Goal: Find specific page/section: Find specific page/section

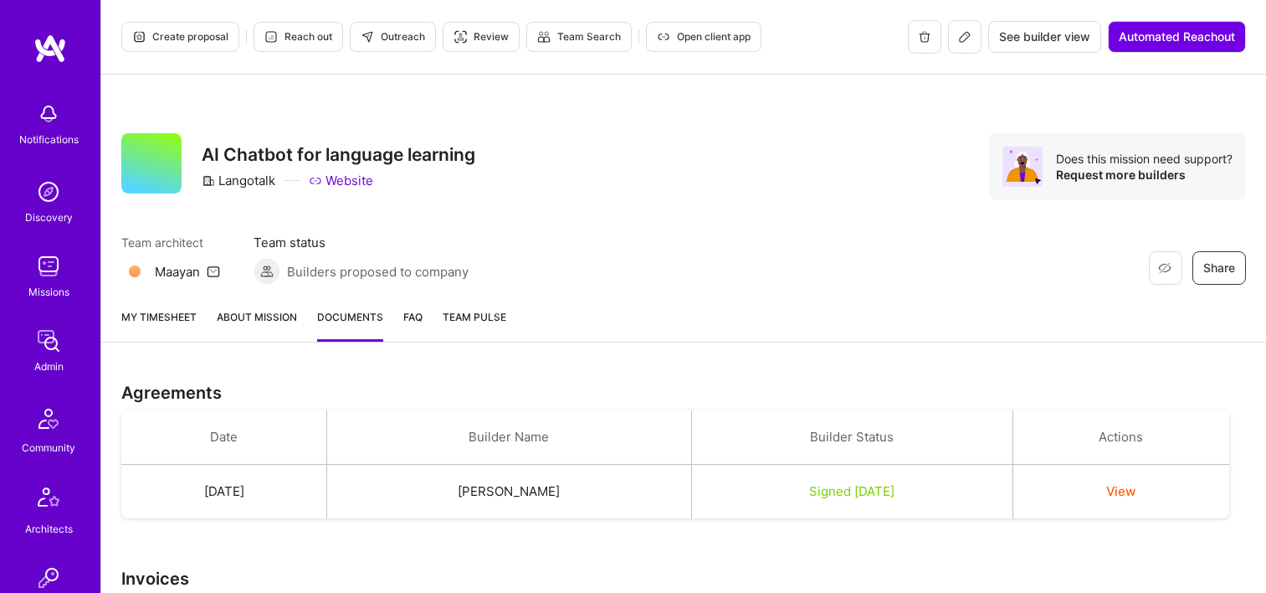
scroll to position [199, 0]
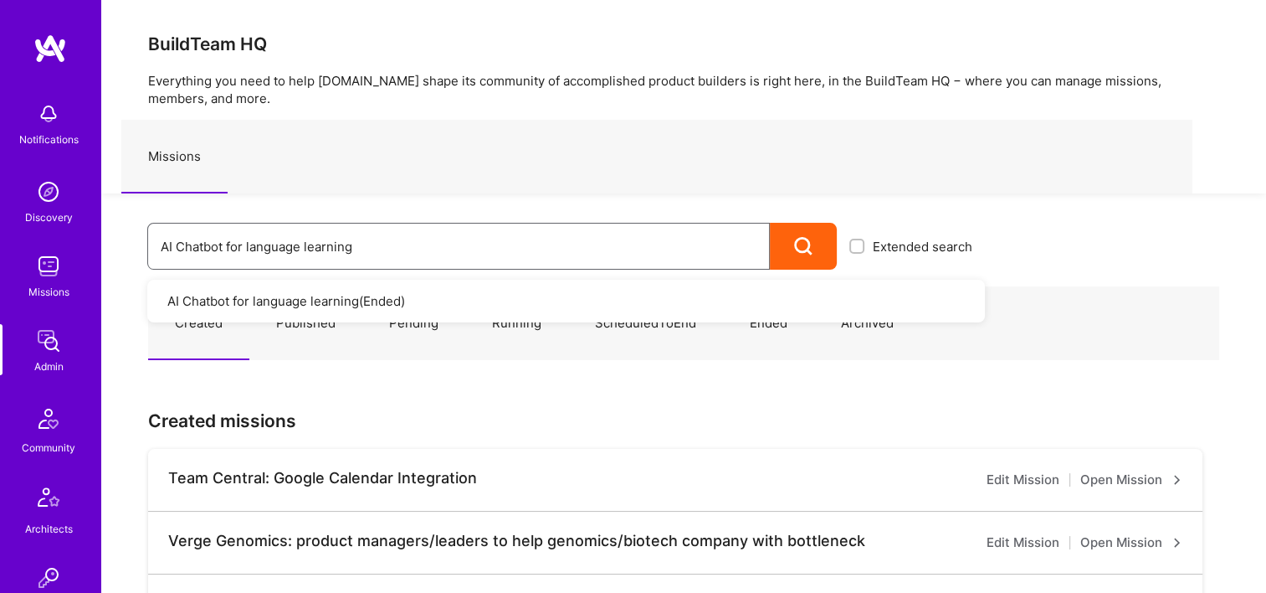
drag, startPoint x: 447, startPoint y: 248, endPoint x: 203, endPoint y: 248, distance: 243.6
click at [153, 251] on div "AI Chatbot for language learning" at bounding box center [458, 246] width 623 height 47
paste input "Clearme: Designer for mobile application"
drag, startPoint x: 437, startPoint y: 234, endPoint x: 140, endPoint y: 239, distance: 297.2
click at [140, 239] on div "Clearme: Designer for mobile application Extended search Clearme: Designer for …" at bounding box center [543, 231] width 884 height 76
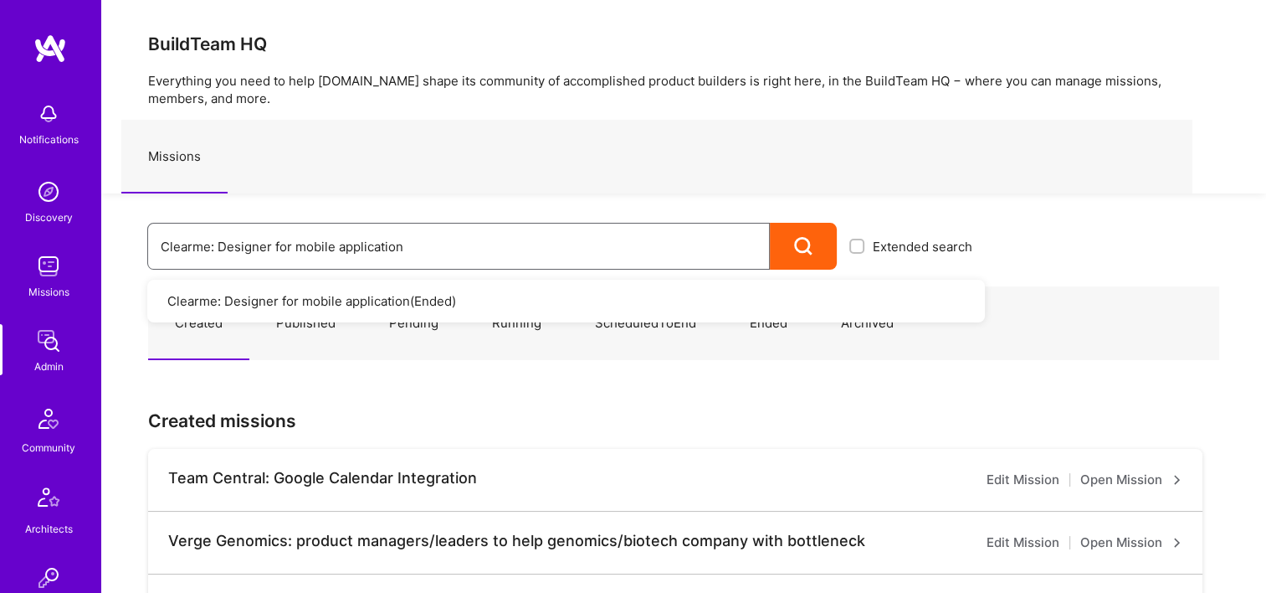
paste input "Hark: Insights Initiative for CX Platform"
drag, startPoint x: 449, startPoint y: 244, endPoint x: 57, endPoint y: 241, distance: 391.8
paste input "Agora: Decentralized Onchain Governance Tools"
drag, startPoint x: 463, startPoint y: 251, endPoint x: 224, endPoint y: 262, distance: 238.8
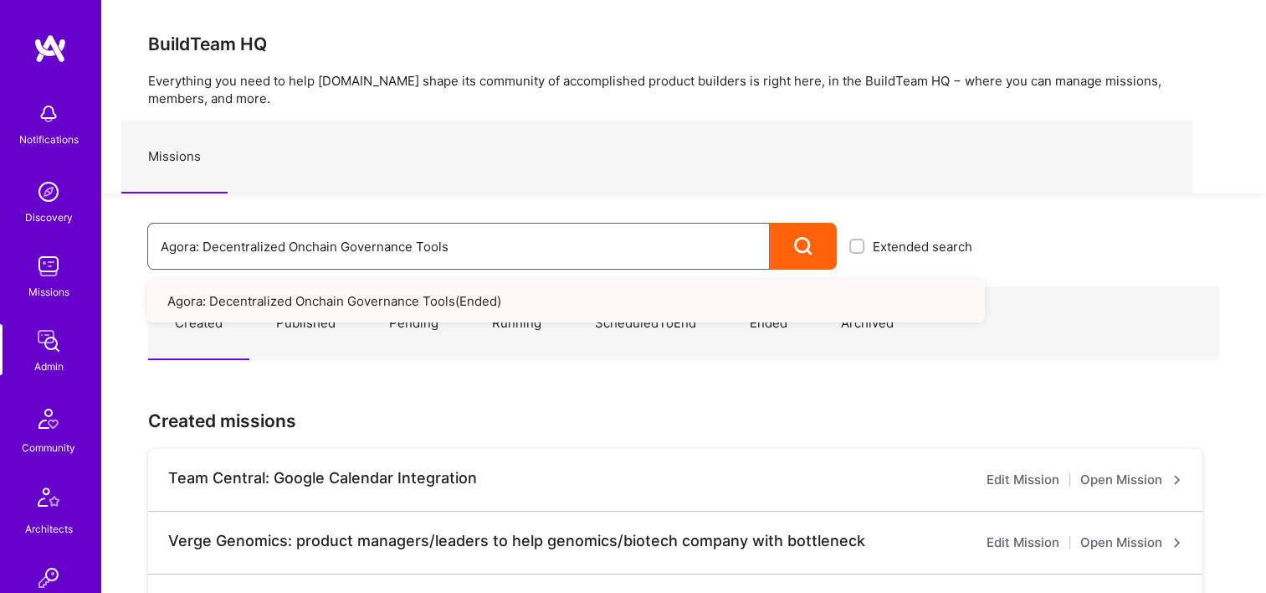
paste input "[RBAC MISSION 1]: Team Advisor Created Mission (jim@a.team)"
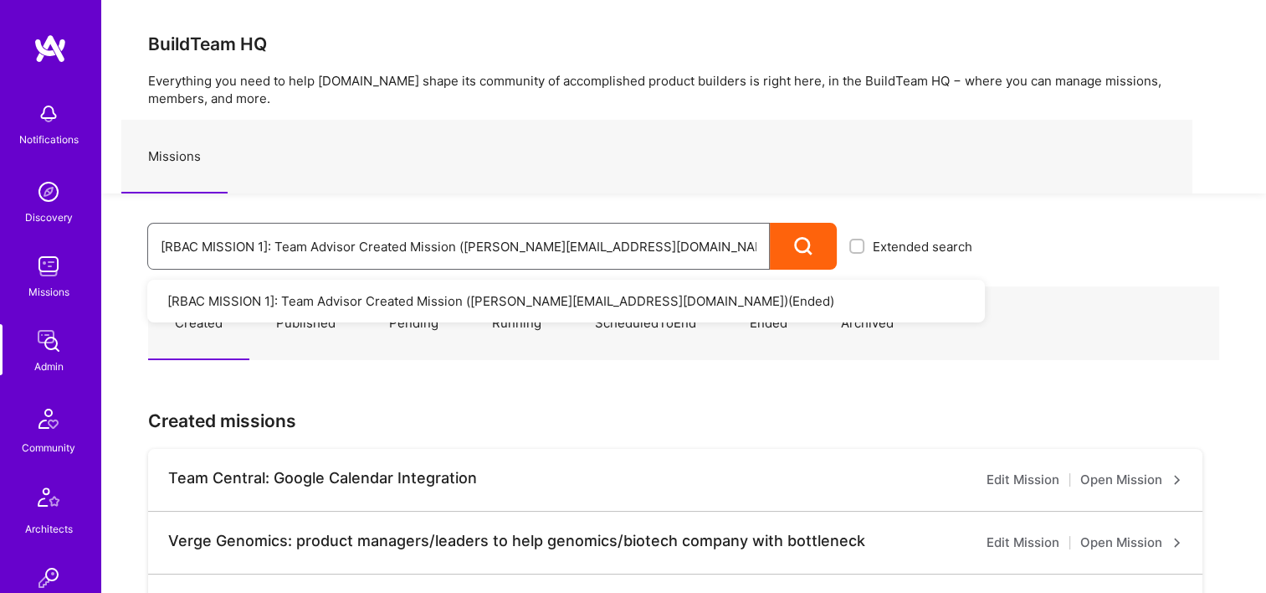
type input "[RBAC MISSION 1]: Team Advisor Created Mission (jim@a.team)"
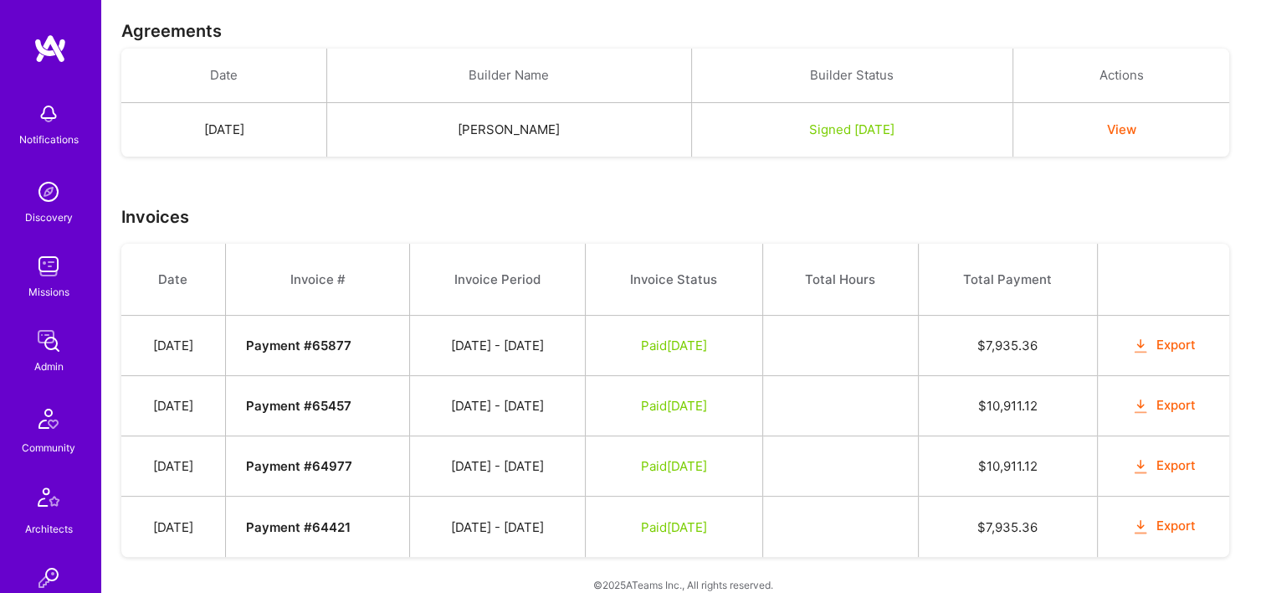
scroll to position [378, 0]
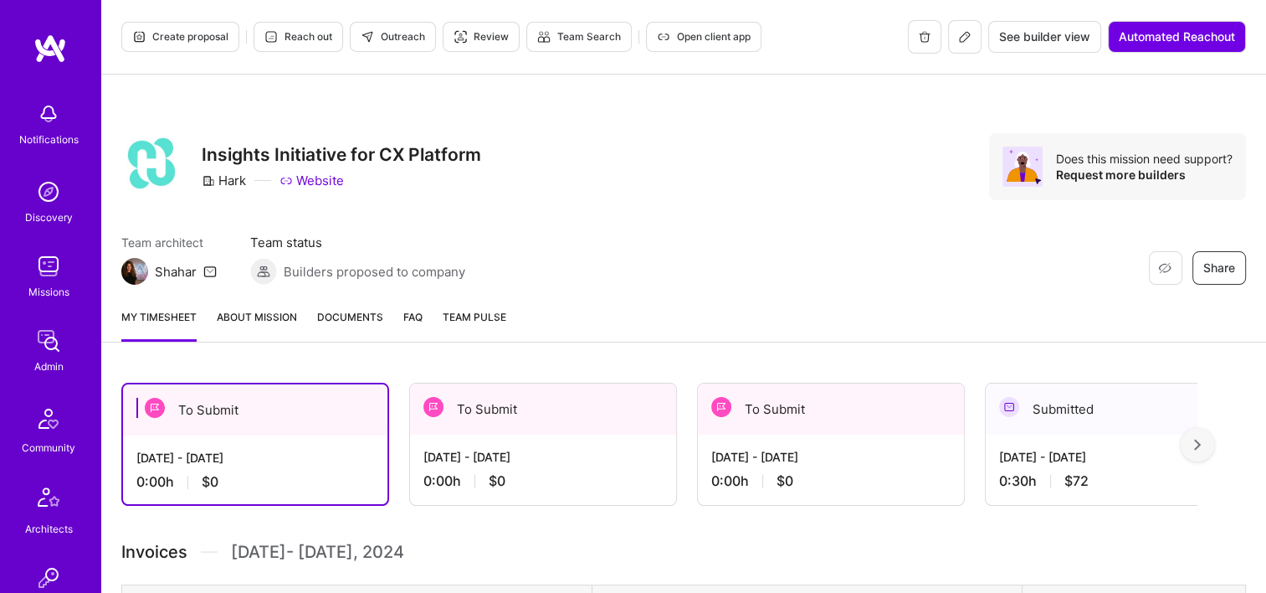
click at [365, 314] on span "Documents" at bounding box center [350, 317] width 66 height 18
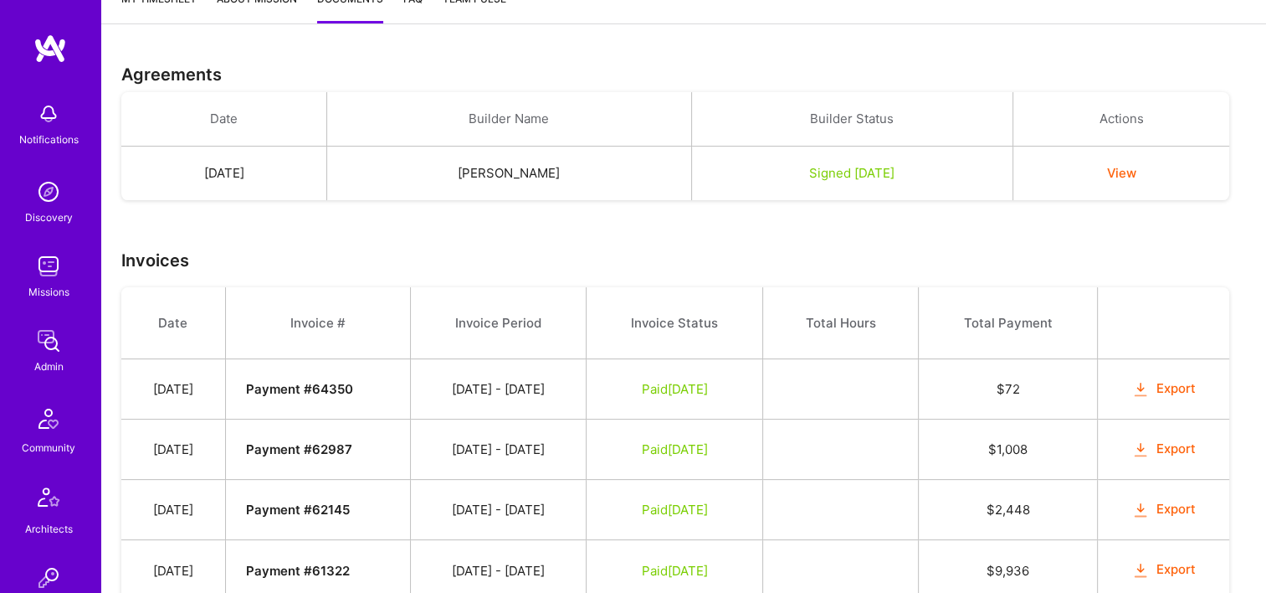
scroll to position [412, 0]
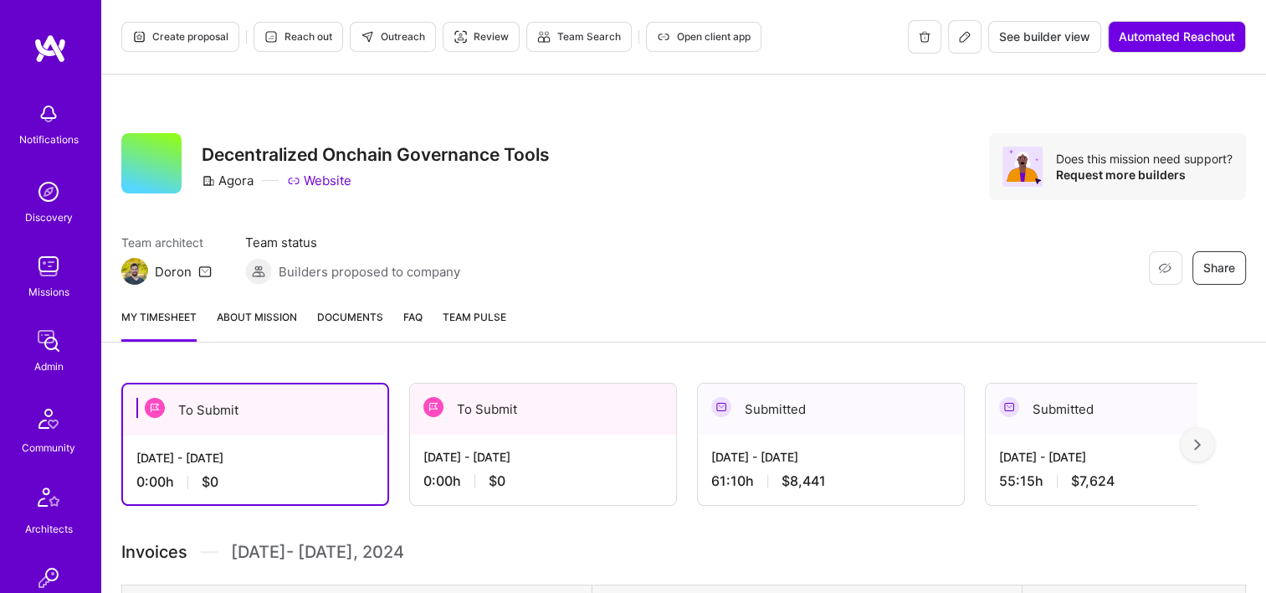
click at [355, 322] on span "Documents" at bounding box center [350, 317] width 66 height 18
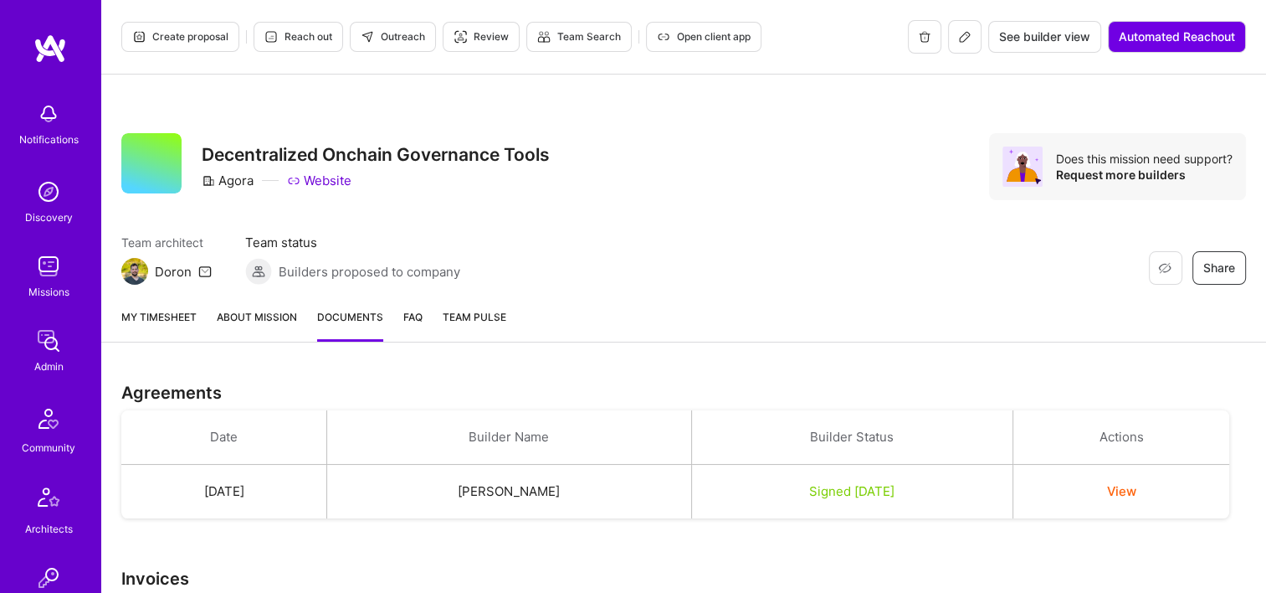
scroll to position [318, 0]
